Goal: Contribute content: Add original content to the website for others to see

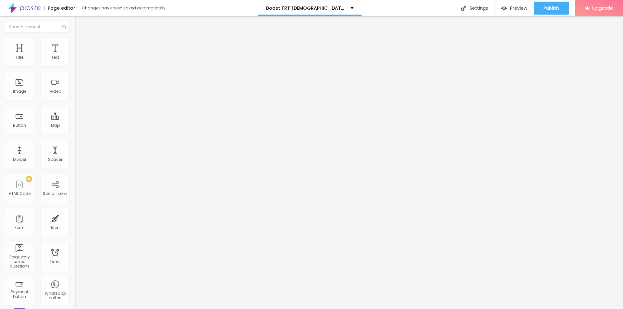
click at [75, 56] on span "Add image" at bounding box center [88, 53] width 27 height 6
click at [75, 66] on input "text" at bounding box center [114, 62] width 78 height 6
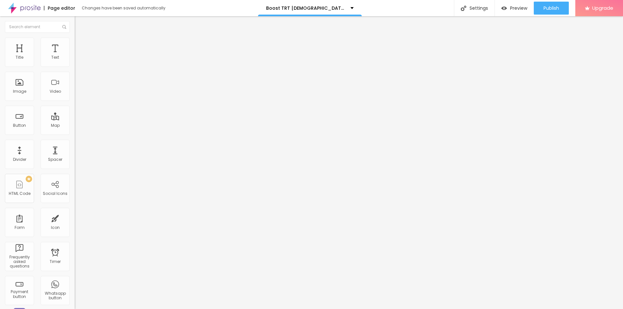
paste input "Boost TRT [DEMOGRAPHIC_DATA][MEDICAL_DATA]"
type input "Boost TRT [DEMOGRAPHIC_DATA][MEDICAL_DATA]"
click at [75, 133] on input "https://" at bounding box center [114, 129] width 78 height 6
paste input "[DOMAIN_NAME][URL]"
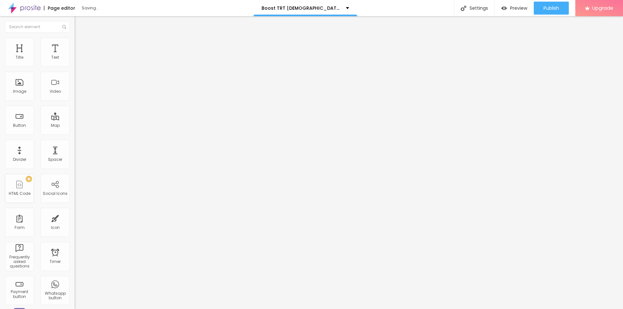
type input "[URL][DOMAIN_NAME]"
click at [75, 41] on img at bounding box center [78, 41] width 6 height 6
type input "90"
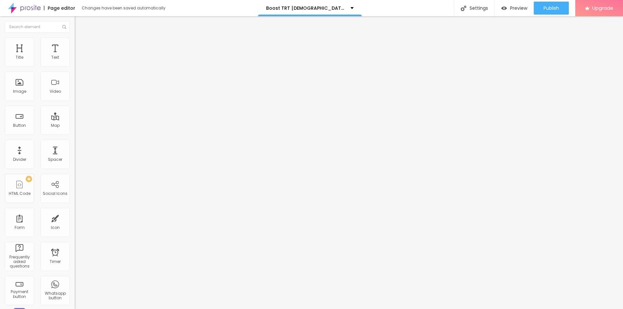
type input "80"
type input "75"
type input "70"
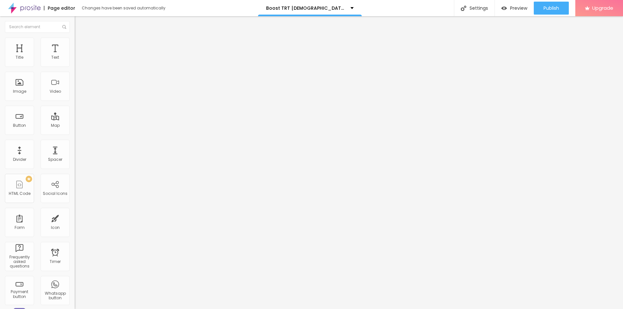
type input "70"
type input "65"
type input "60"
drag, startPoint x: 67, startPoint y: 69, endPoint x: 42, endPoint y: 69, distance: 25.0
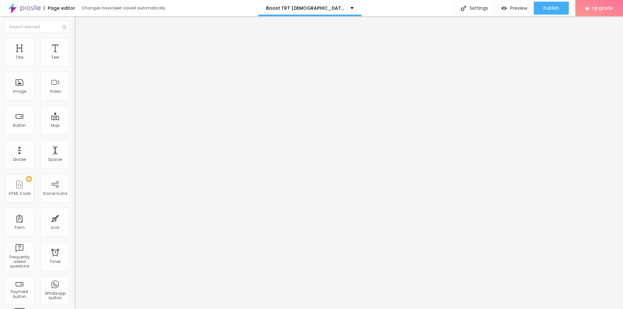
type input "60"
click at [75, 66] on input "range" at bounding box center [96, 63] width 42 height 5
click at [75, 96] on button "button" at bounding box center [79, 92] width 9 height 7
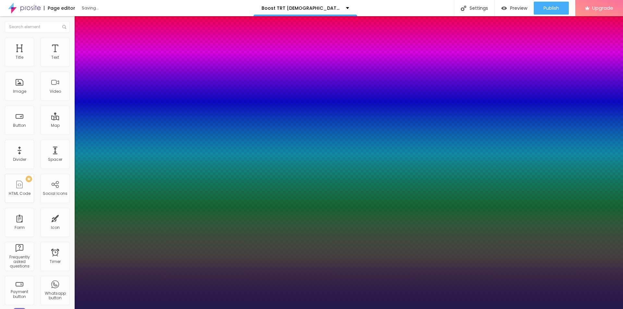
type input "1"
type input "18"
type input "1"
type input "22"
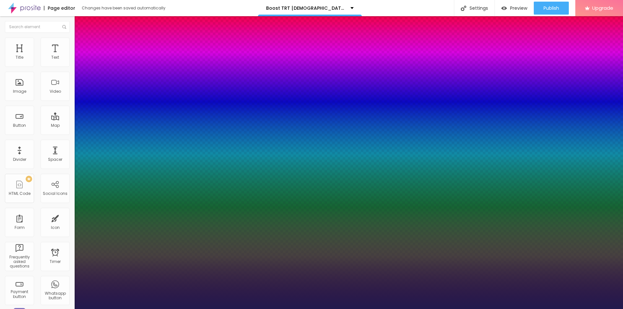
type input "22"
type input "1"
type input "29"
type input "1"
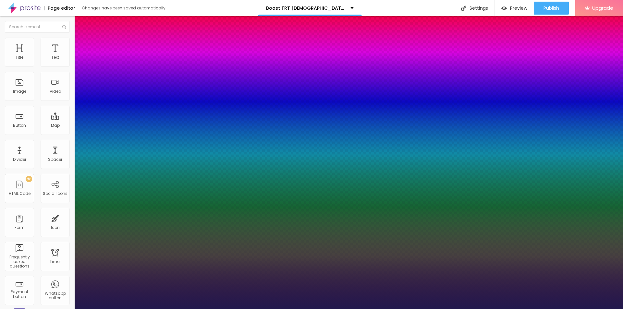
type input "31"
type input "1"
drag, startPoint x: 87, startPoint y: 183, endPoint x: 95, endPoint y: 183, distance: 8.8
type input "31"
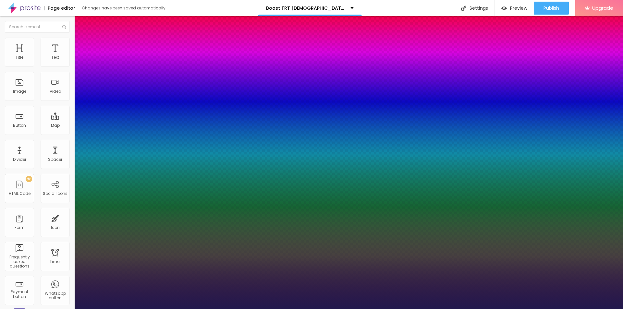
type input "1"
click at [212, 309] on div at bounding box center [311, 309] width 623 height 0
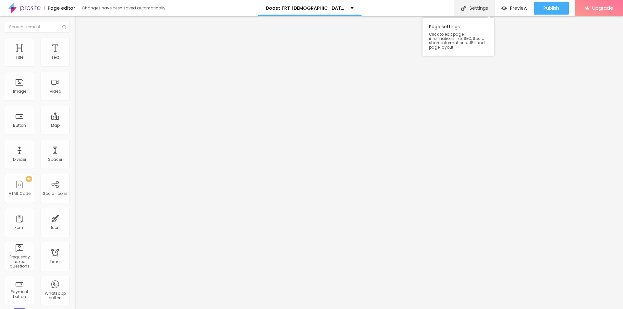
click at [480, 6] on div "Settings" at bounding box center [474, 8] width 41 height 16
paste input "Boost TRT Gummies"
paste input "Honest Review & Benefits Analysis | $49”"
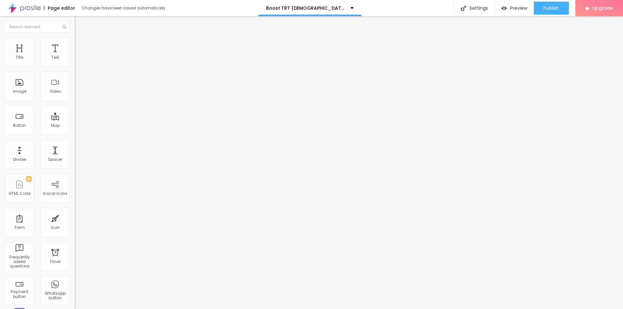
scroll to position [5, 0]
type input "Boost TRT Gummies Honest Review & Benefits Analysis | $49"
drag, startPoint x: 292, startPoint y: 161, endPoint x: 240, endPoint y: 161, distance: 52.2
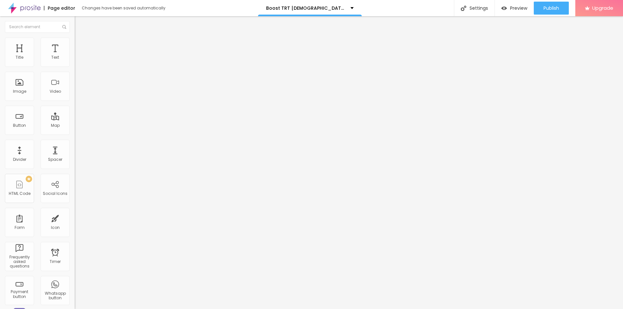
copy span "Page Description"
paste textarea "Boost TRT [DEMOGRAPHIC_DATA][MEDICAL_DATA] Gummies – Official Reviews of the #1…"
type textarea "Boost TRT [DEMOGRAPHIC_DATA][MEDICAL_DATA] Gummies – Official Reviews of the #1…"
drag, startPoint x: 295, startPoint y: 145, endPoint x: 244, endPoint y: 145, distance: 51.6
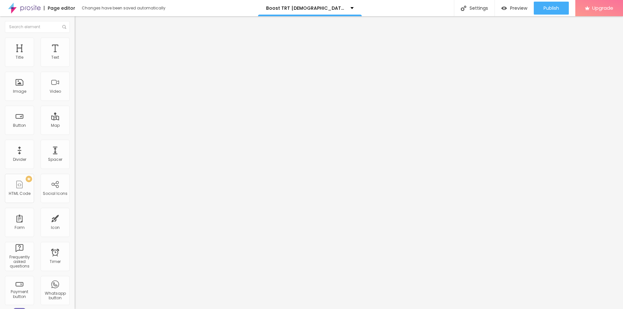
paste textarea "Boost TRT Gummies"
type textarea "Boost TRT Gummies"
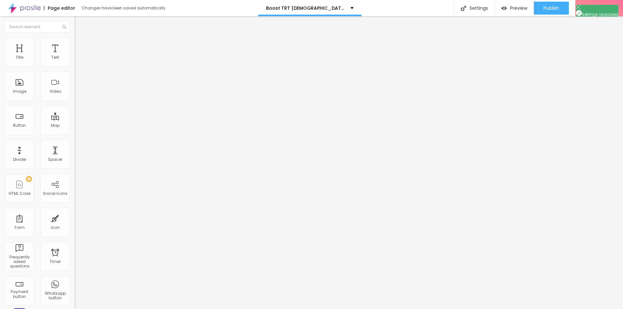
scroll to position [0, 0]
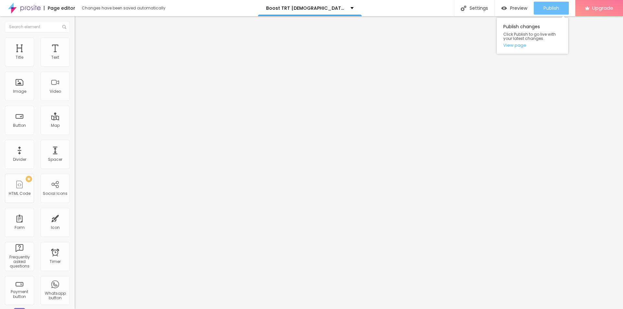
click at [548, 10] on span "Publish" at bounding box center [551, 8] width 16 height 5
click at [522, 46] on link "View page" at bounding box center [532, 45] width 58 height 4
